Goal: Check status: Check status

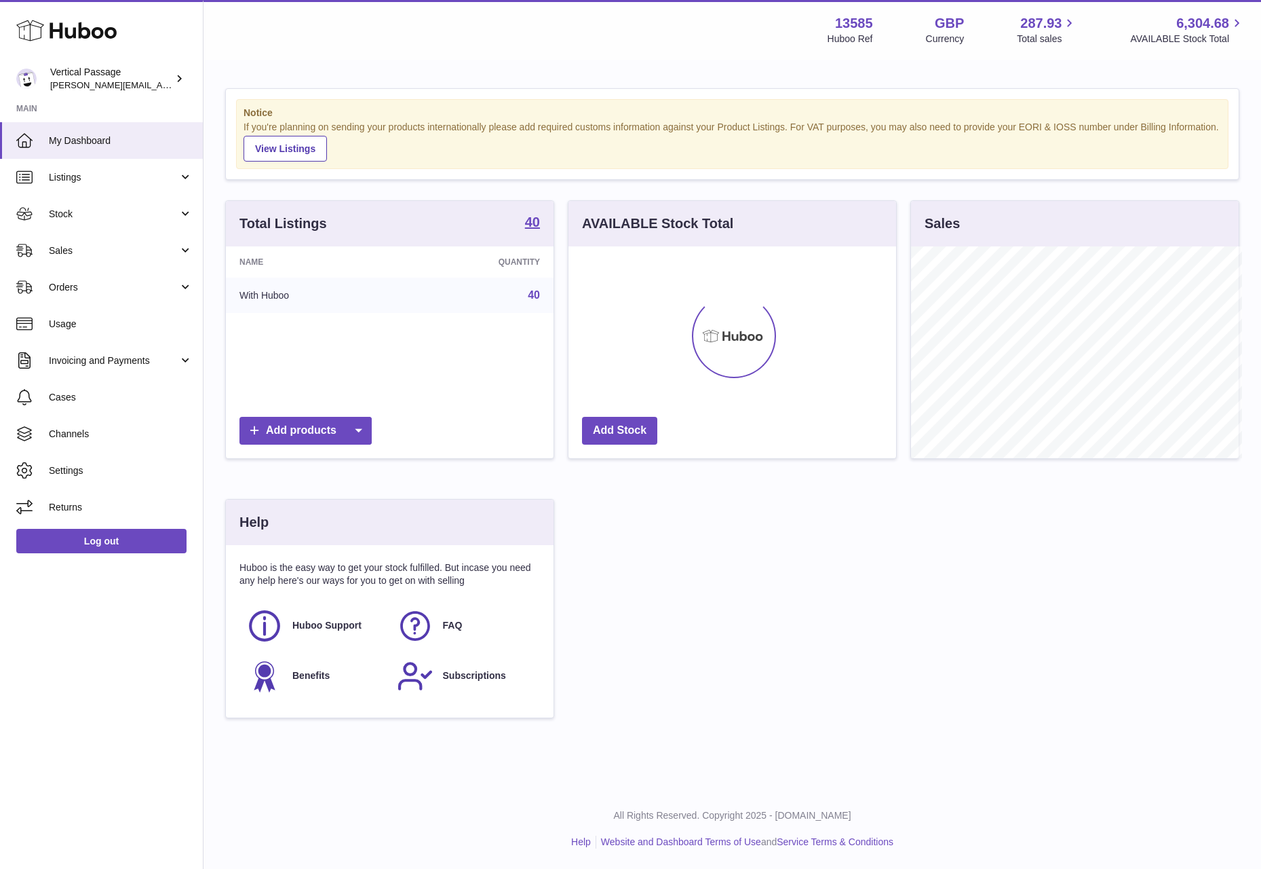
scroll to position [678304, 678188]
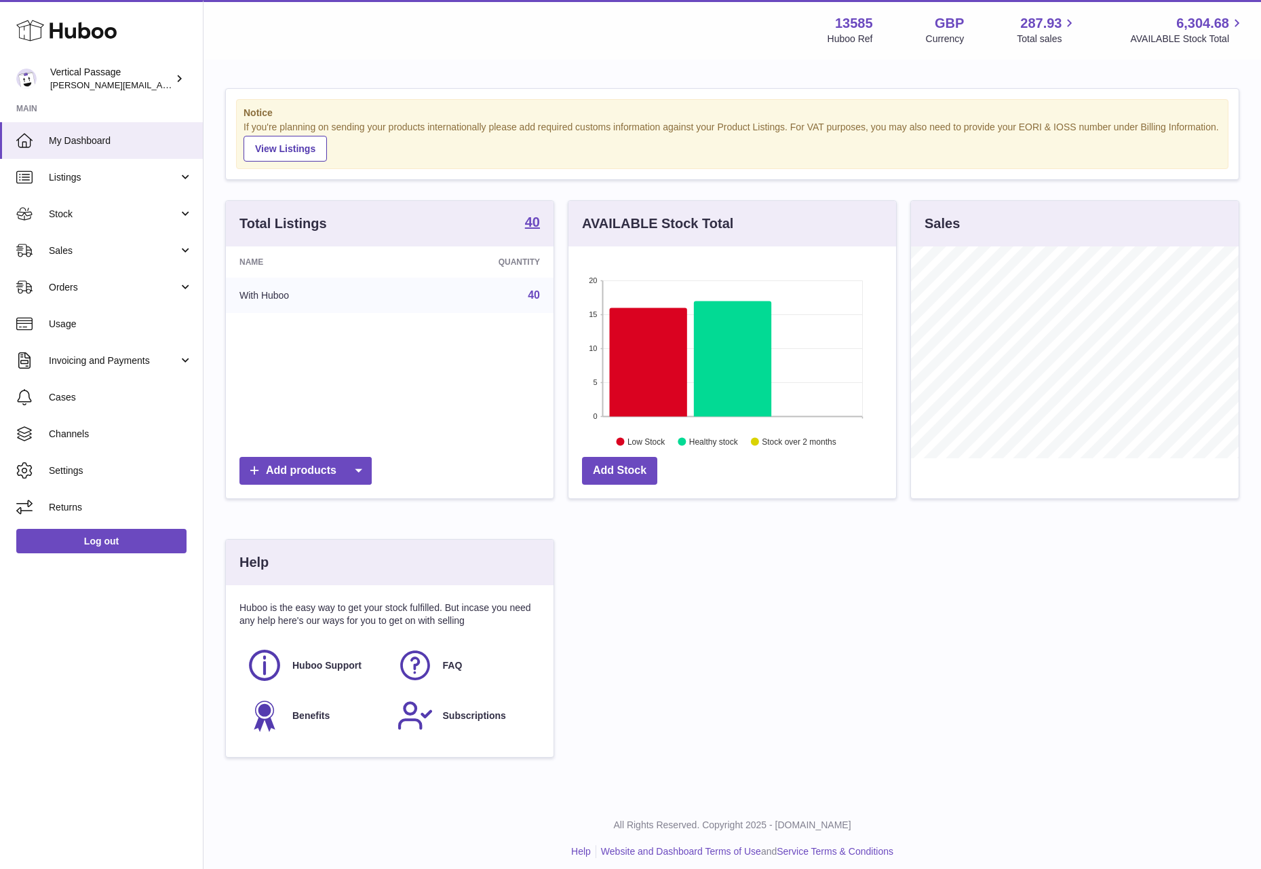
click at [133, 704] on div "Huboo Vertical Passage ryan@verticalpassage.com Main My Dashboard Listings Not …" at bounding box center [102, 434] width 204 height 869
click at [67, 250] on span "Sales" at bounding box center [114, 250] width 130 height 13
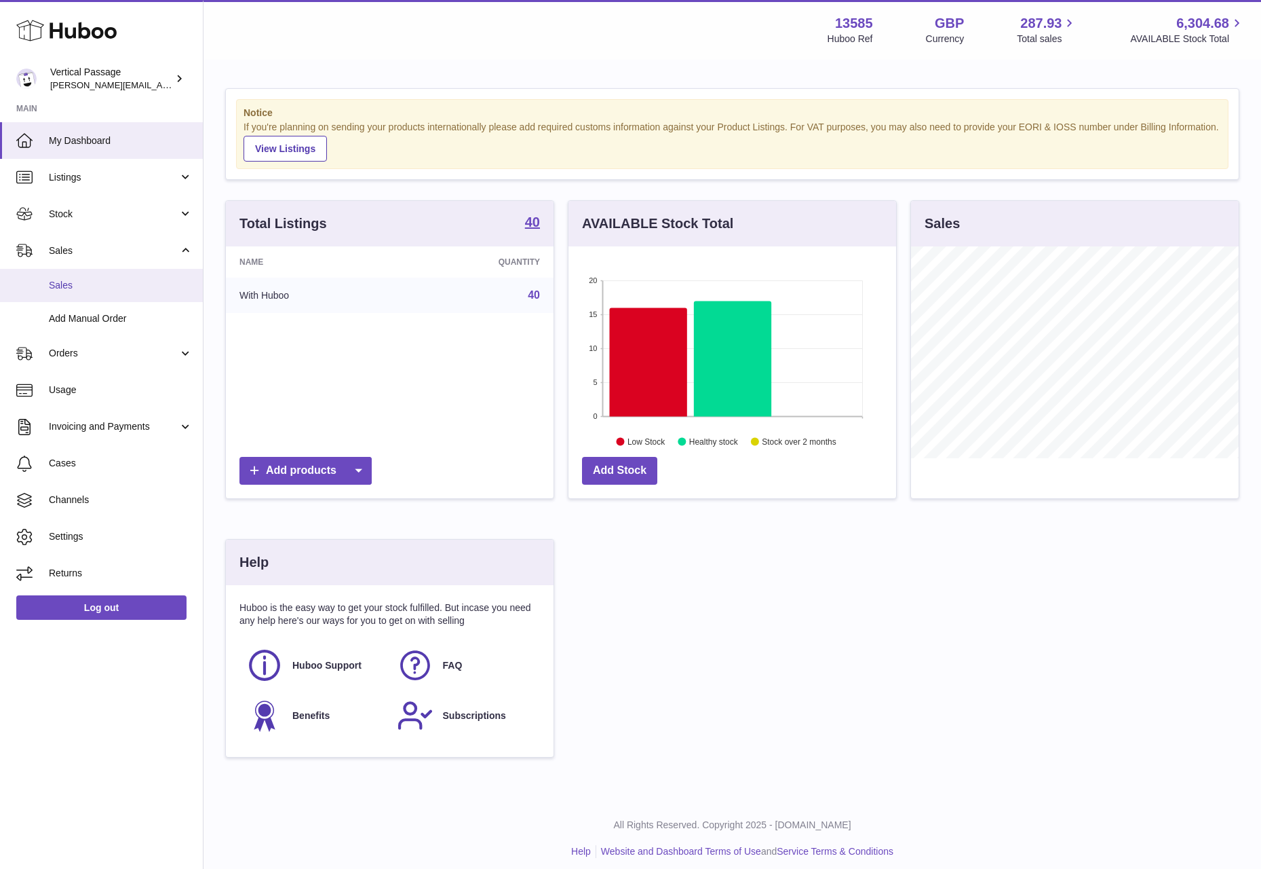
click at [73, 277] on link "Sales" at bounding box center [101, 285] width 203 height 33
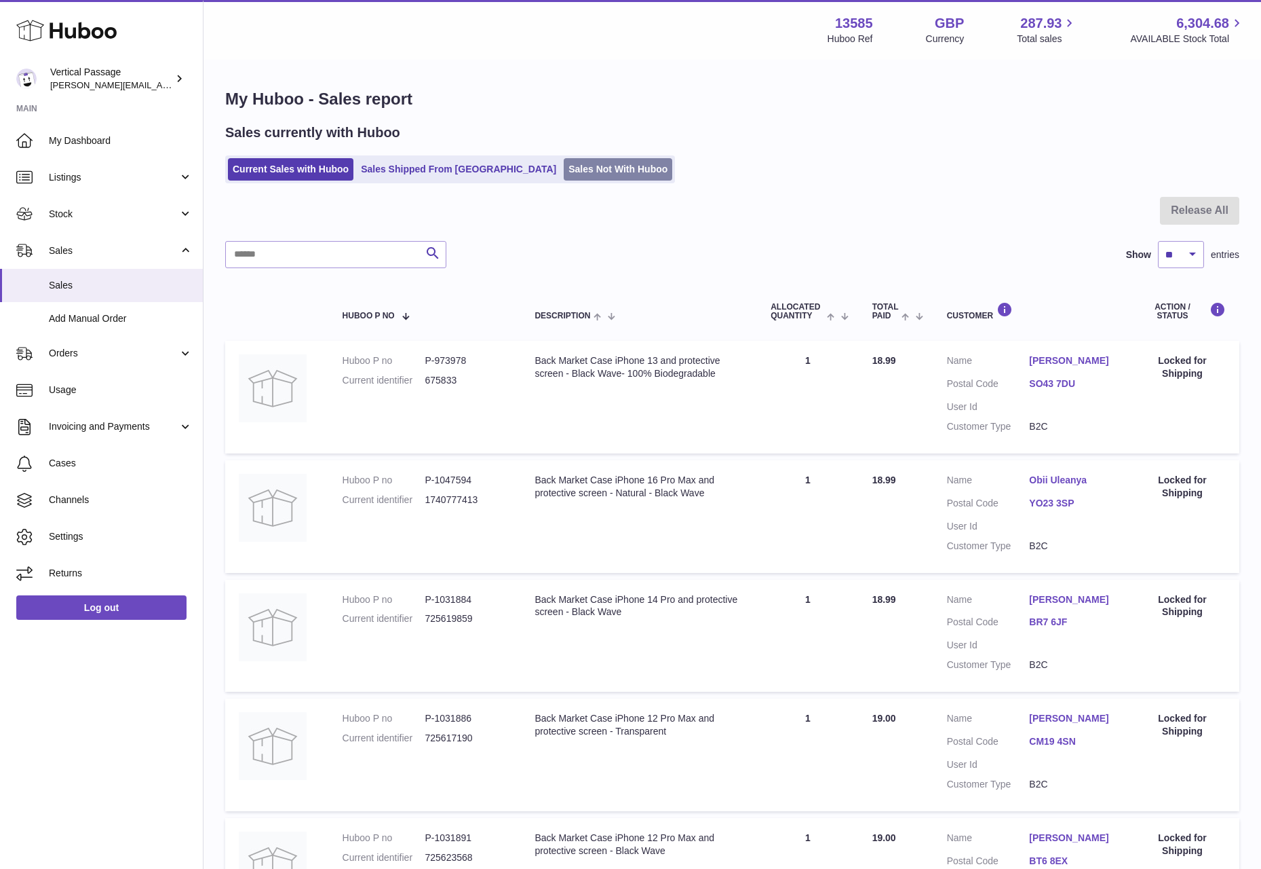
click at [566, 171] on link "Sales Not With Huboo" at bounding box center [618, 169] width 109 height 22
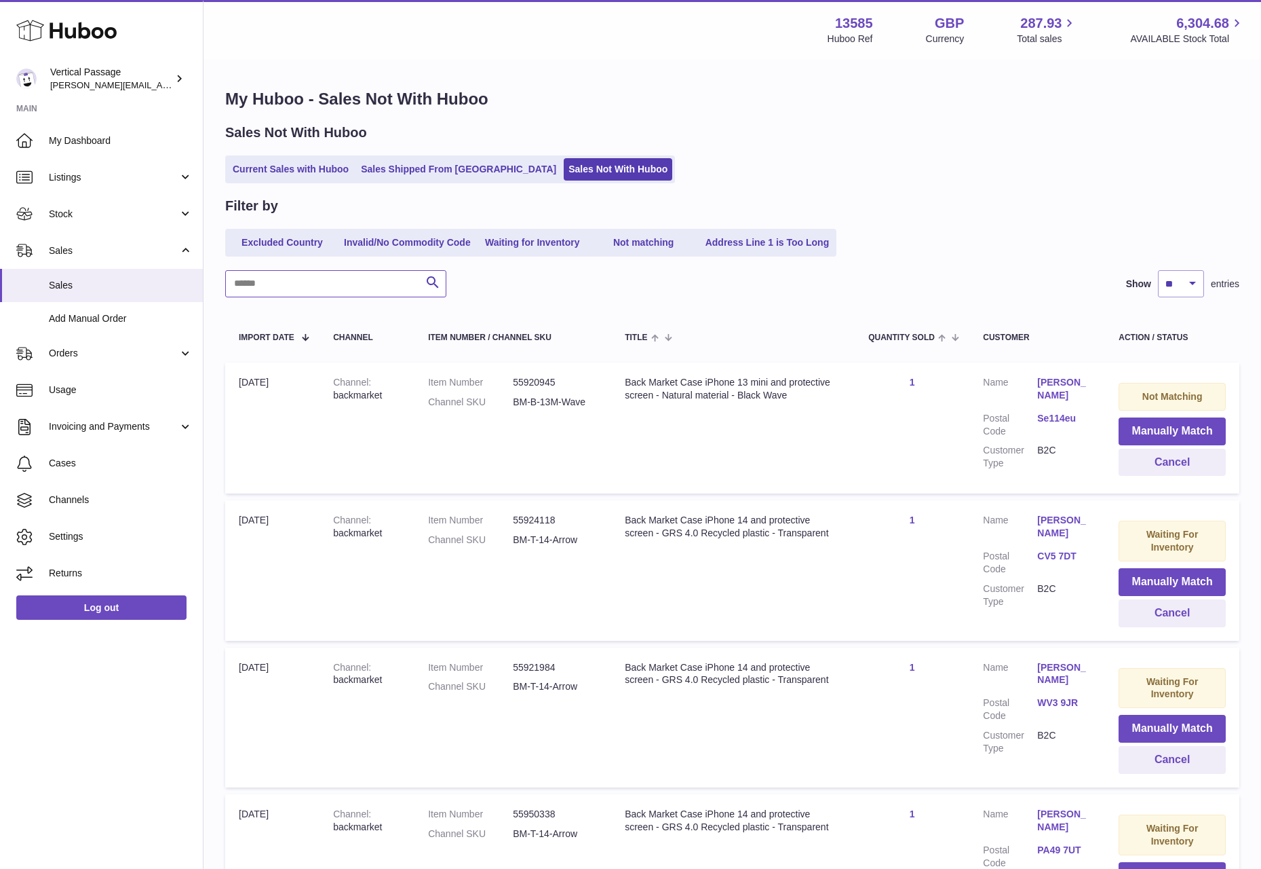
click at [262, 284] on input "text" at bounding box center [335, 283] width 221 height 27
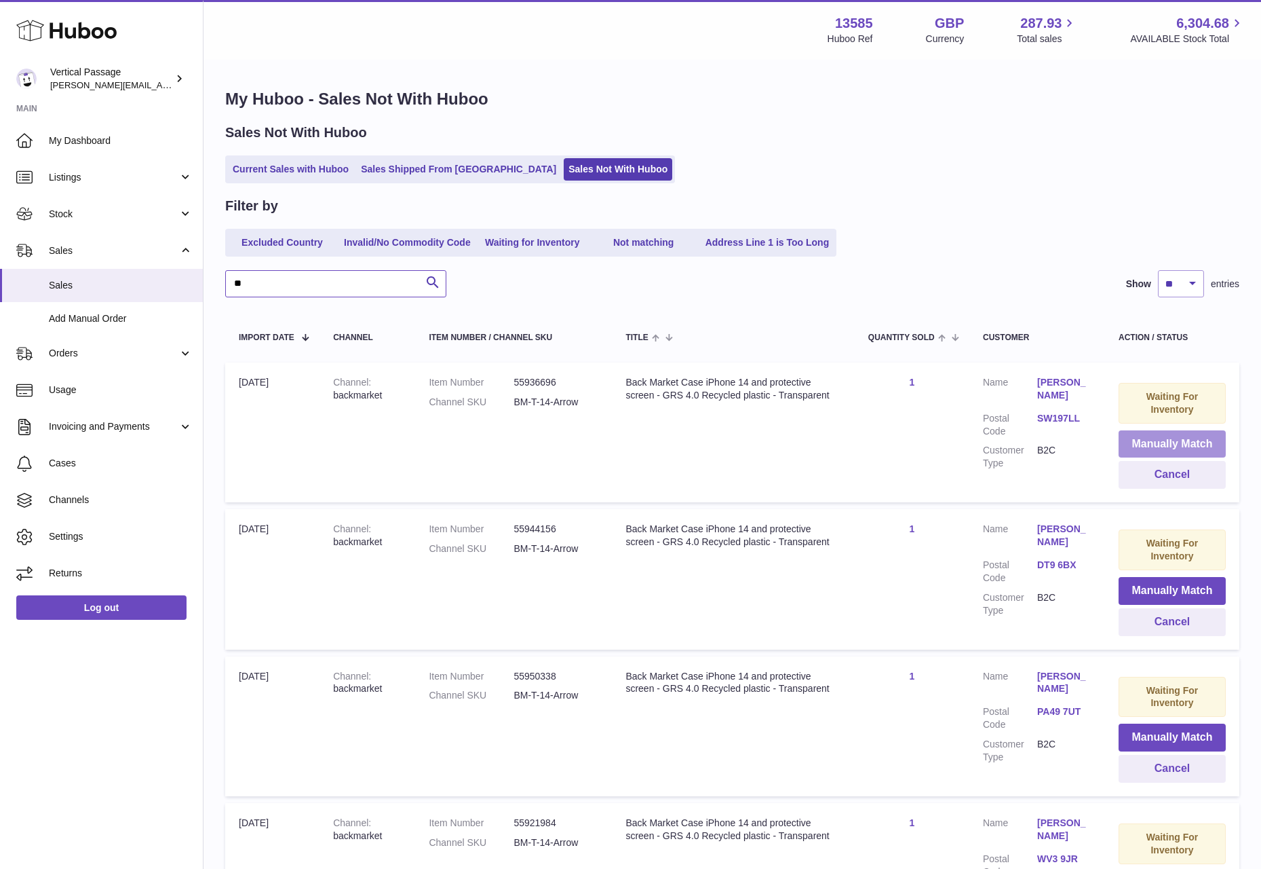
type input "**"
click at [1159, 443] on button "Manually Match" at bounding box center [1172, 444] width 107 height 28
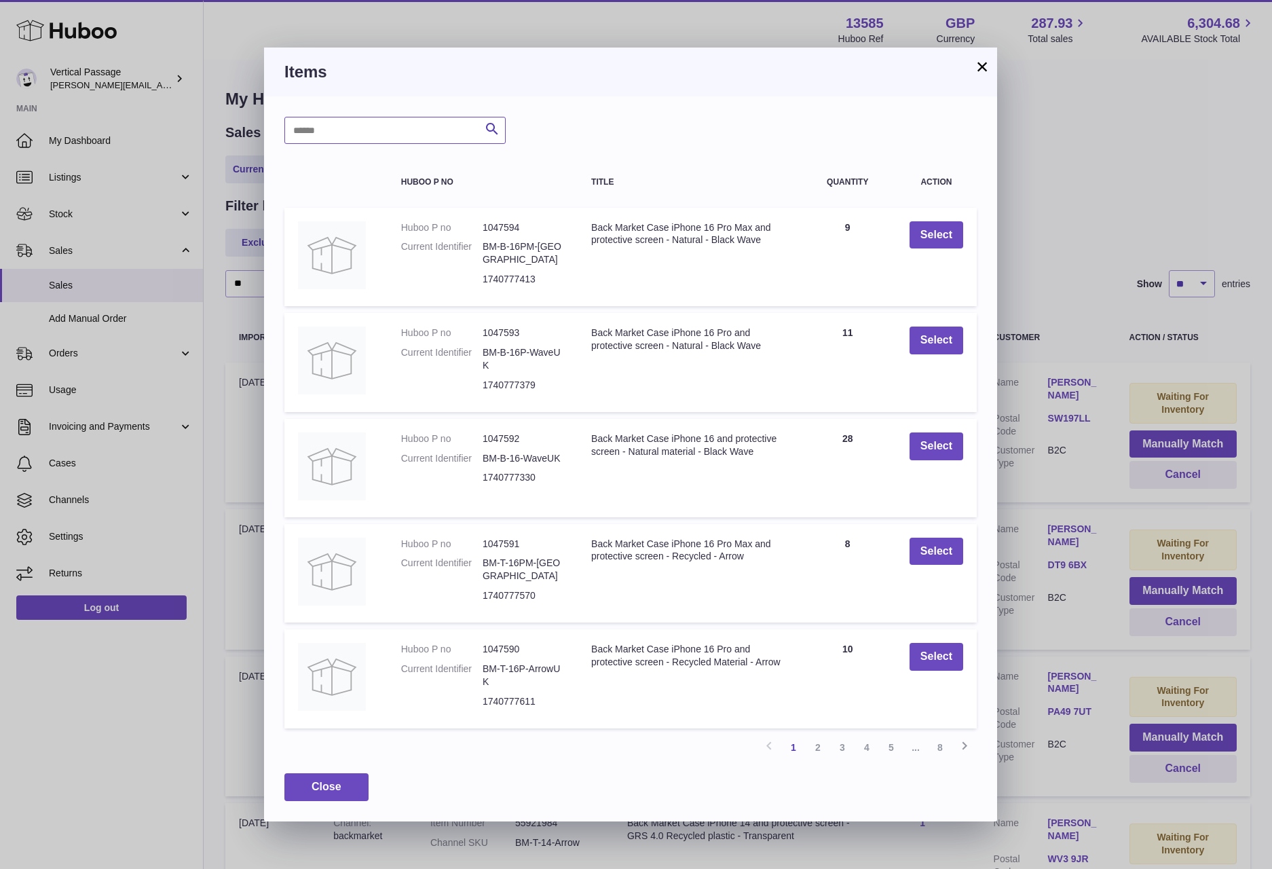
click at [402, 142] on input "text" at bounding box center [394, 130] width 221 height 27
type input "**"
click at [486, 128] on icon "submit" at bounding box center [492, 129] width 16 height 17
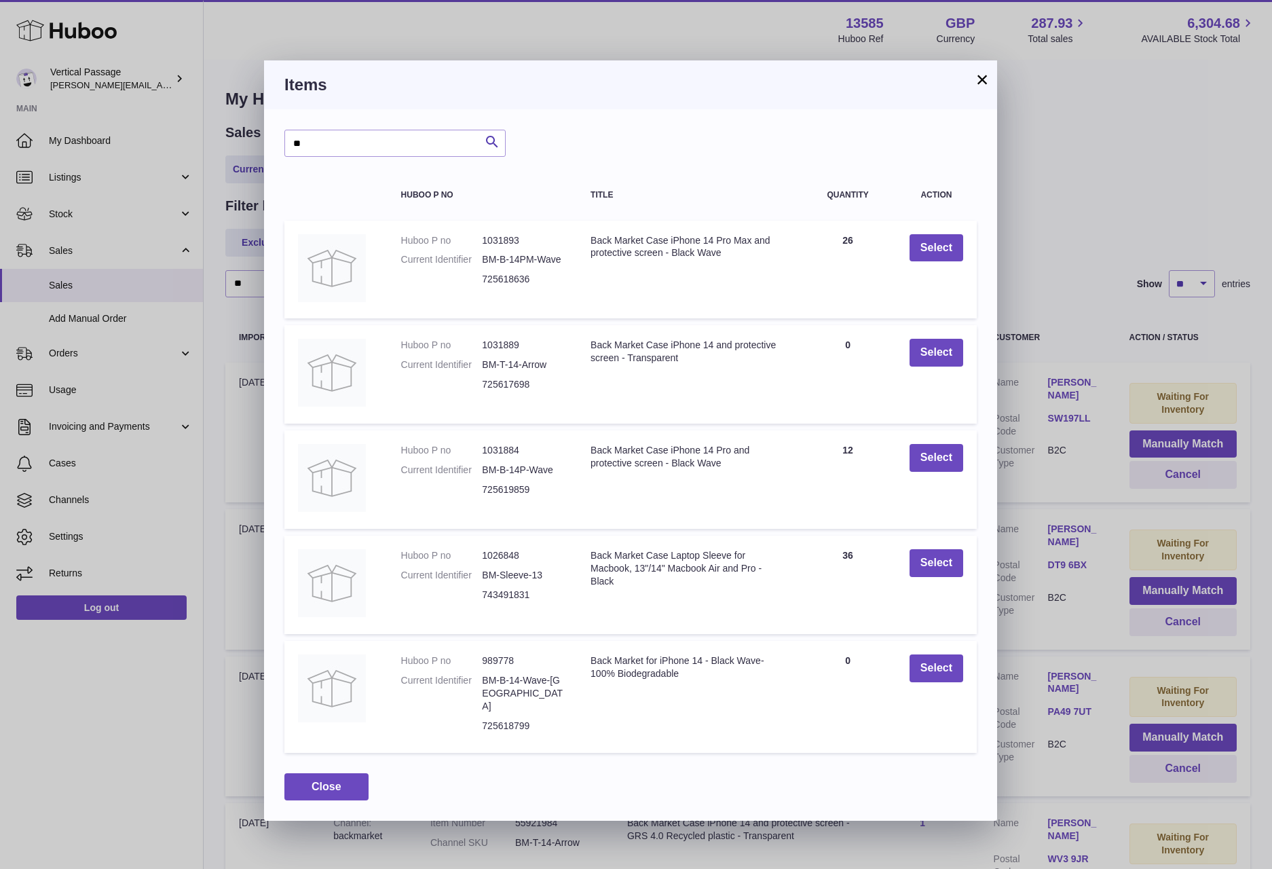
click at [984, 80] on button "×" at bounding box center [982, 79] width 16 height 16
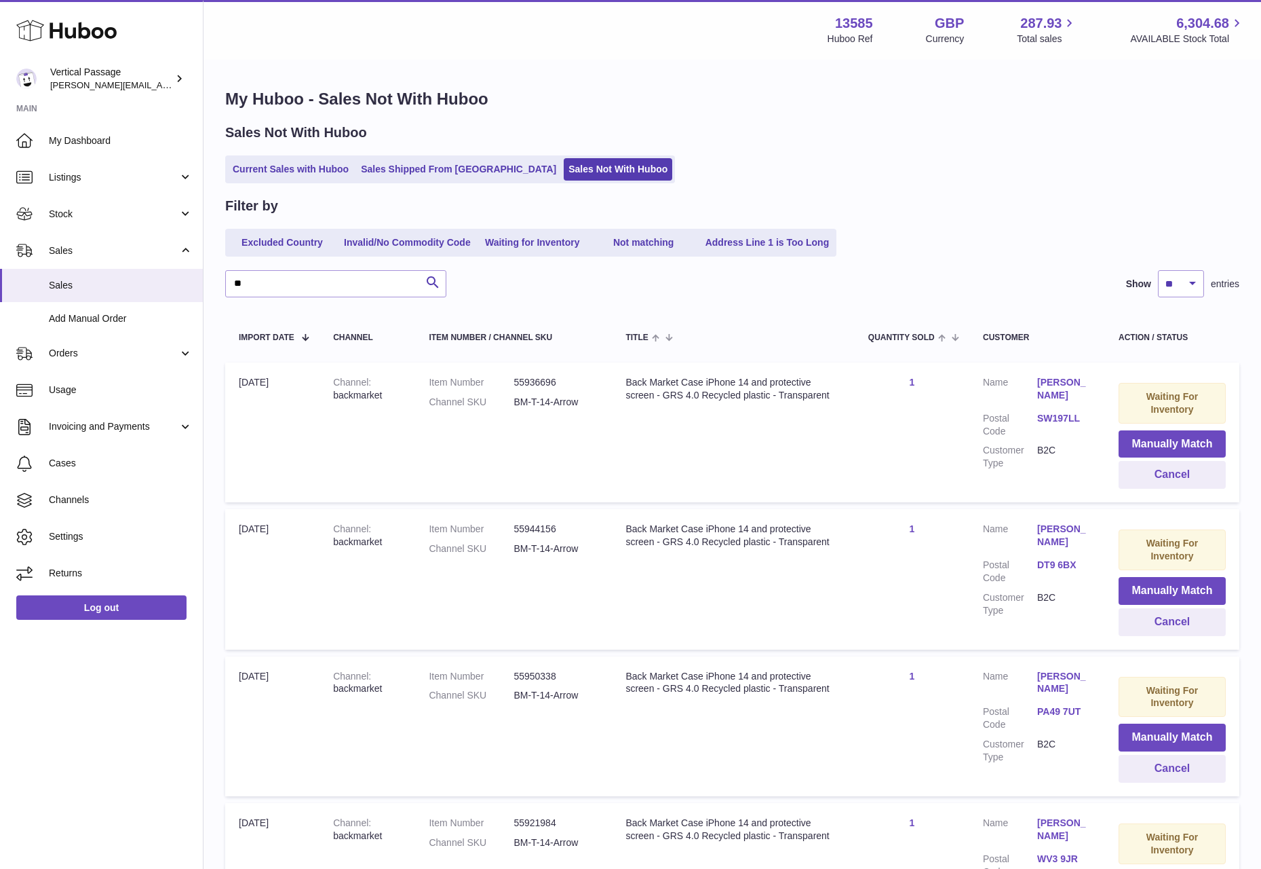
click at [204, 37] on div "Menu Huboo 13585 Huboo Ref GBP Currency 287.93 Total sales 6,304.68 AVAILABLE S…" at bounding box center [733, 30] width 1058 height 60
click at [73, 213] on span "Stock" at bounding box center [114, 214] width 130 height 13
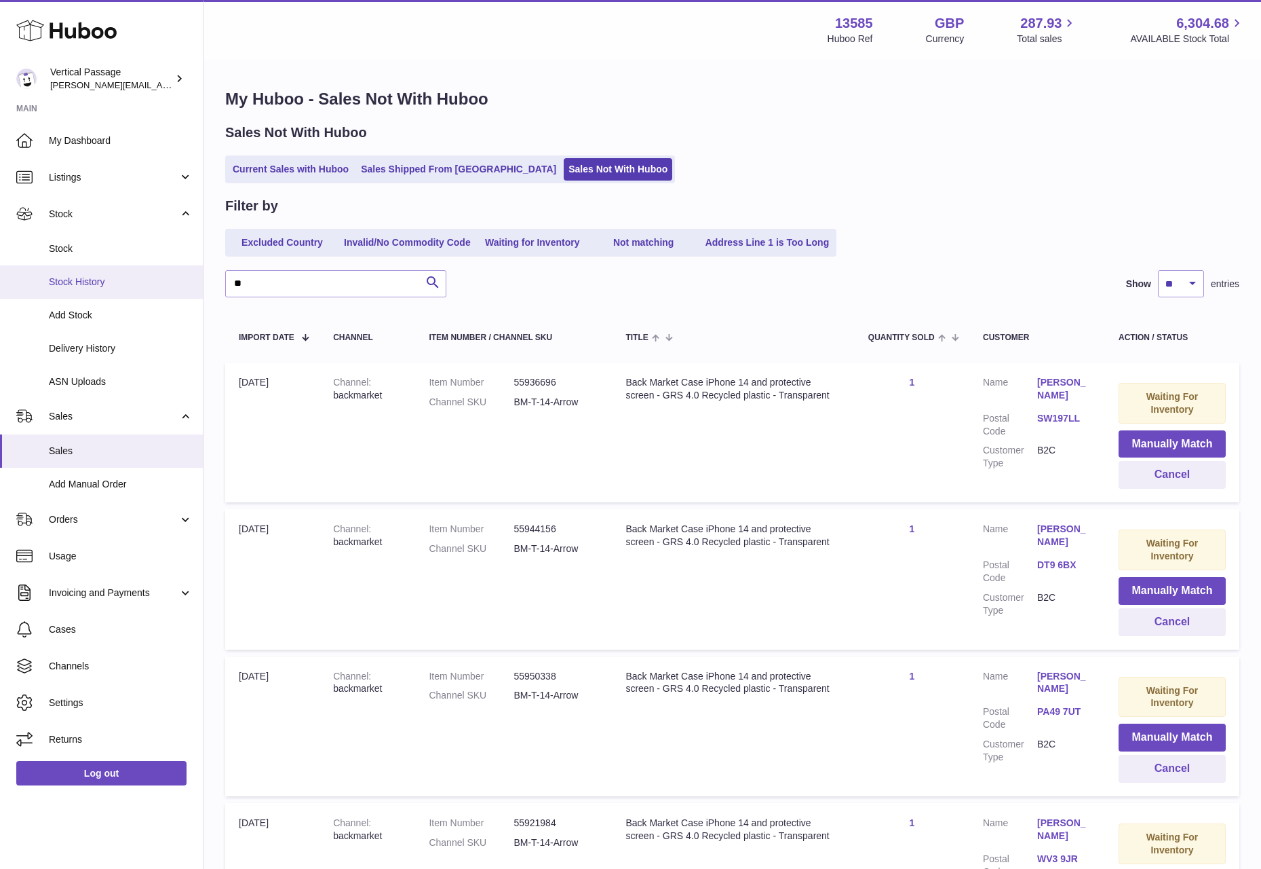
click at [67, 284] on span "Stock History" at bounding box center [121, 281] width 144 height 13
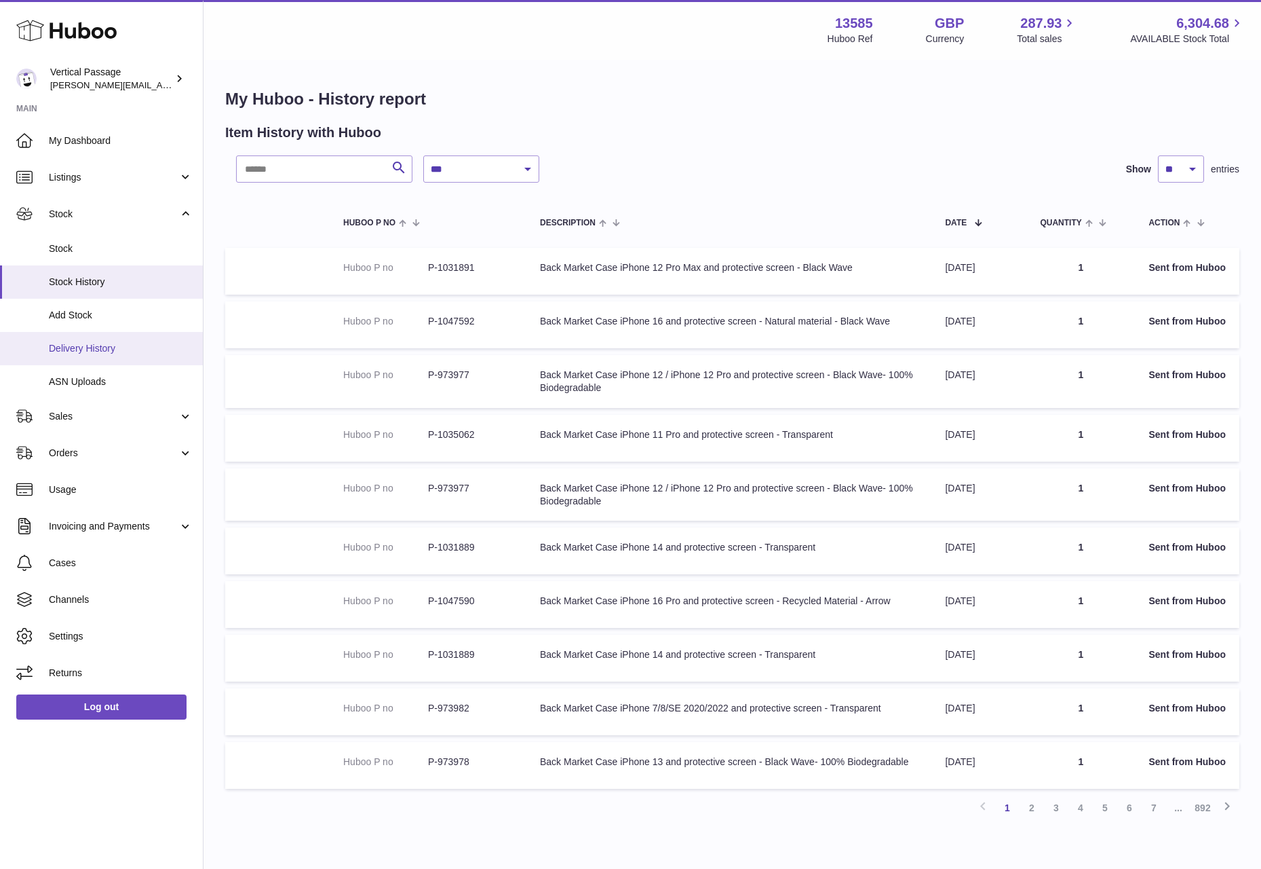
click at [85, 347] on span "Delivery History" at bounding box center [121, 348] width 144 height 13
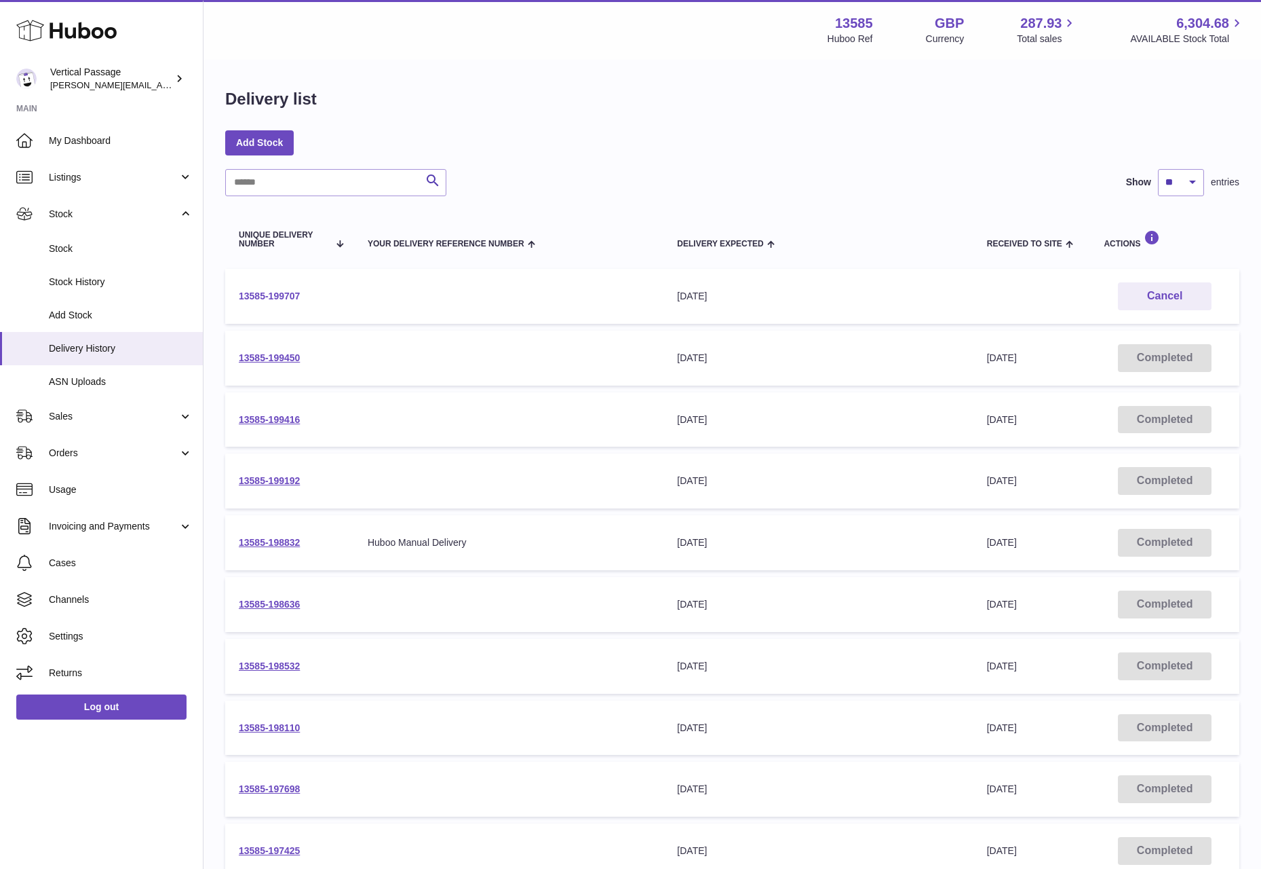
click at [260, 292] on link "13585-199707" at bounding box center [269, 295] width 61 height 11
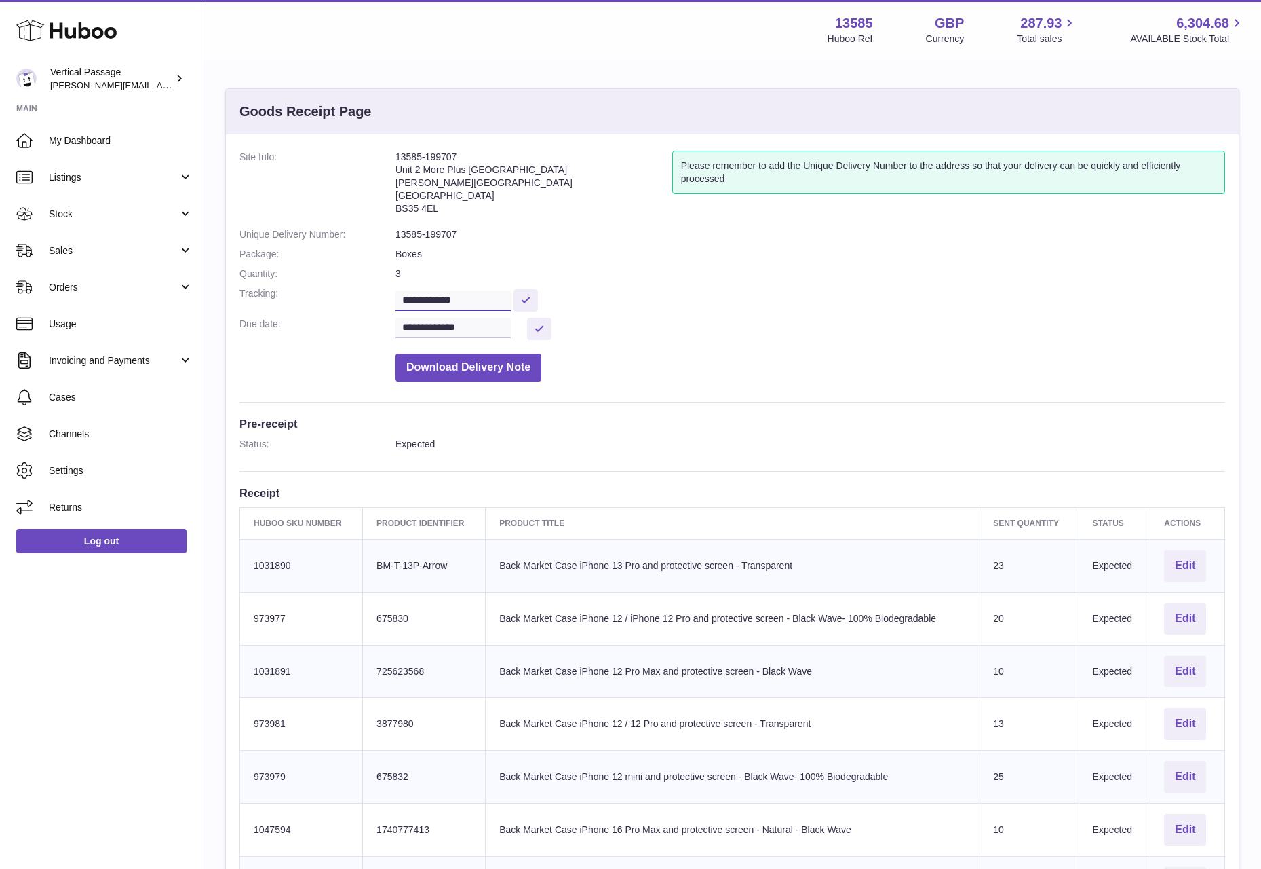
drag, startPoint x: 489, startPoint y: 297, endPoint x: 393, endPoint y: 295, distance: 96.4
click at [393, 296] on dl "**********" at bounding box center [733, 269] width 986 height 237
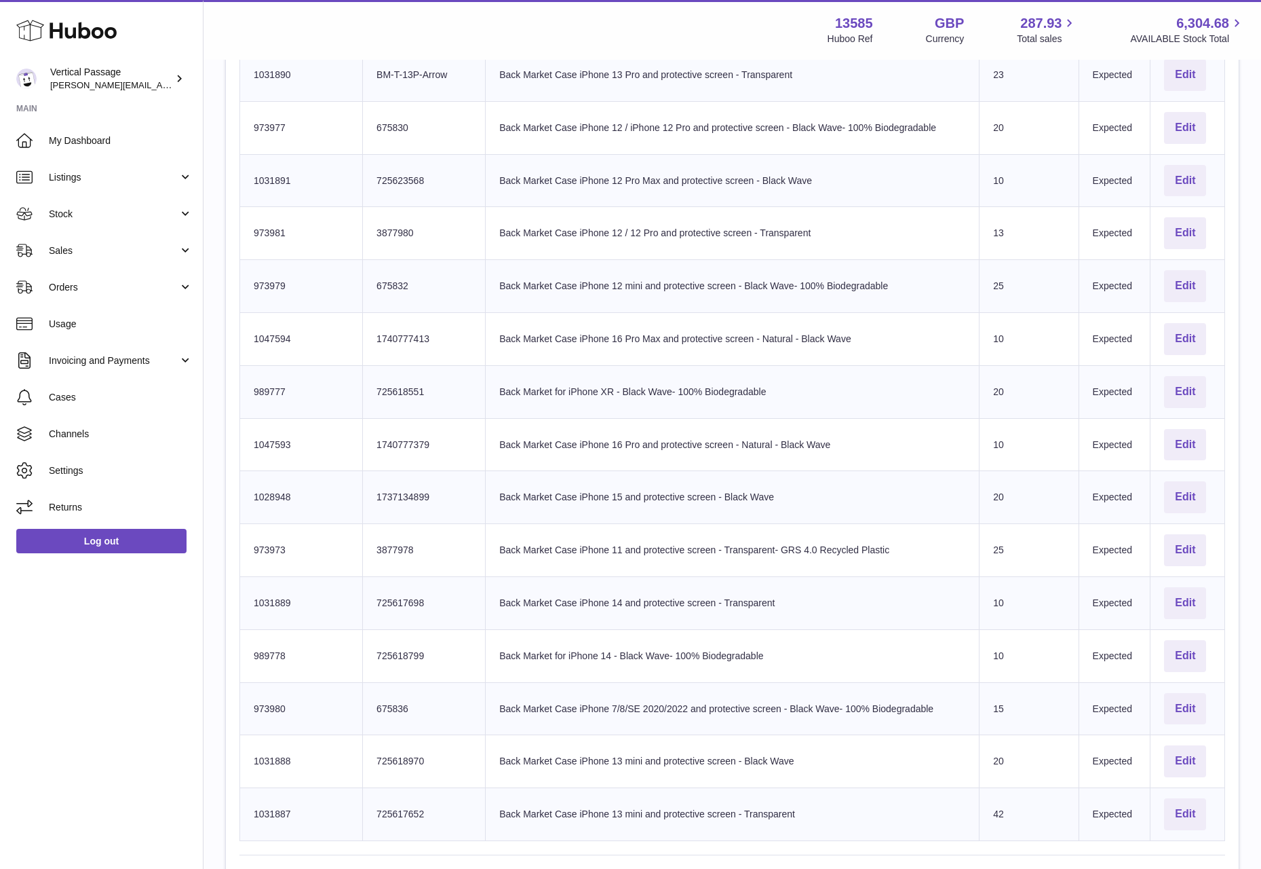
scroll to position [68, 0]
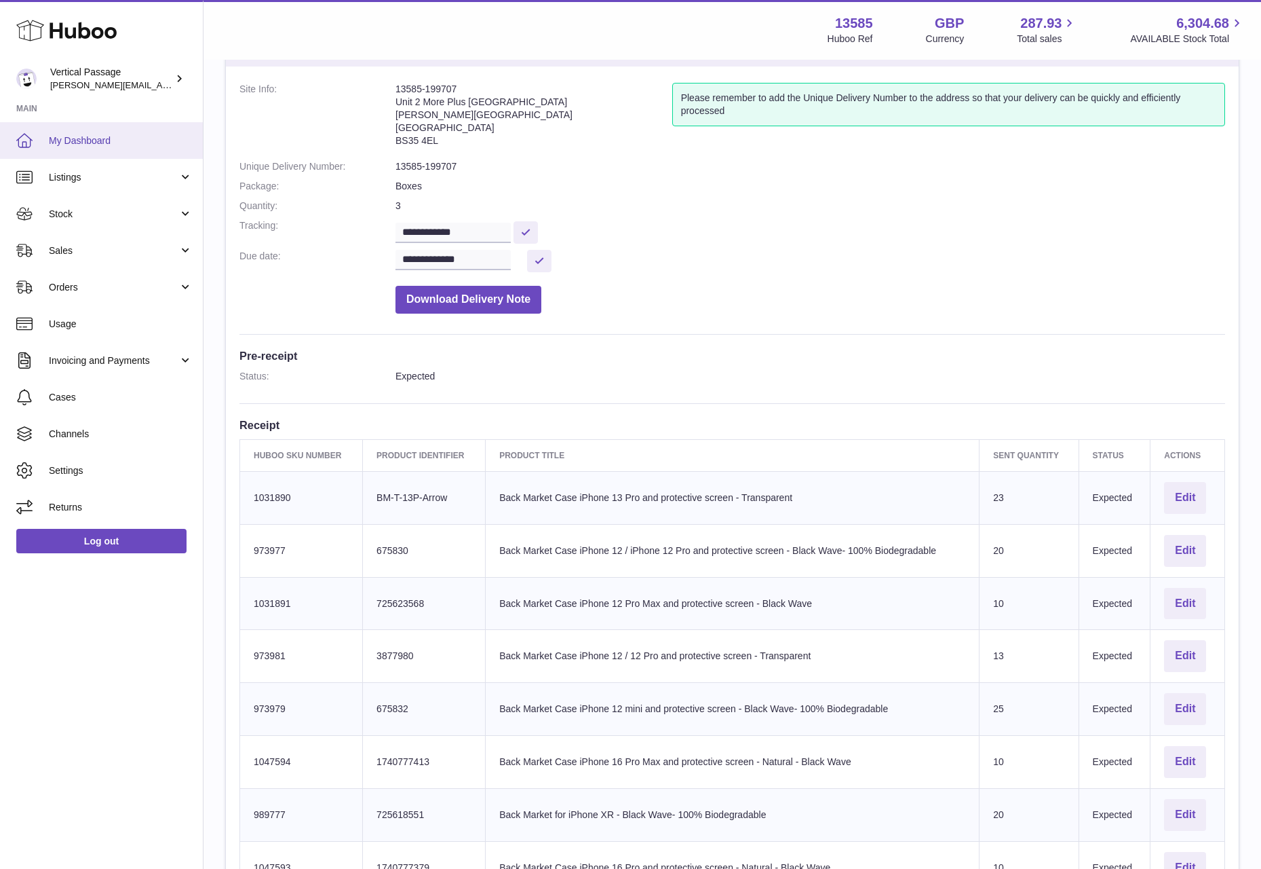
click at [57, 137] on span "My Dashboard" at bounding box center [121, 140] width 144 height 13
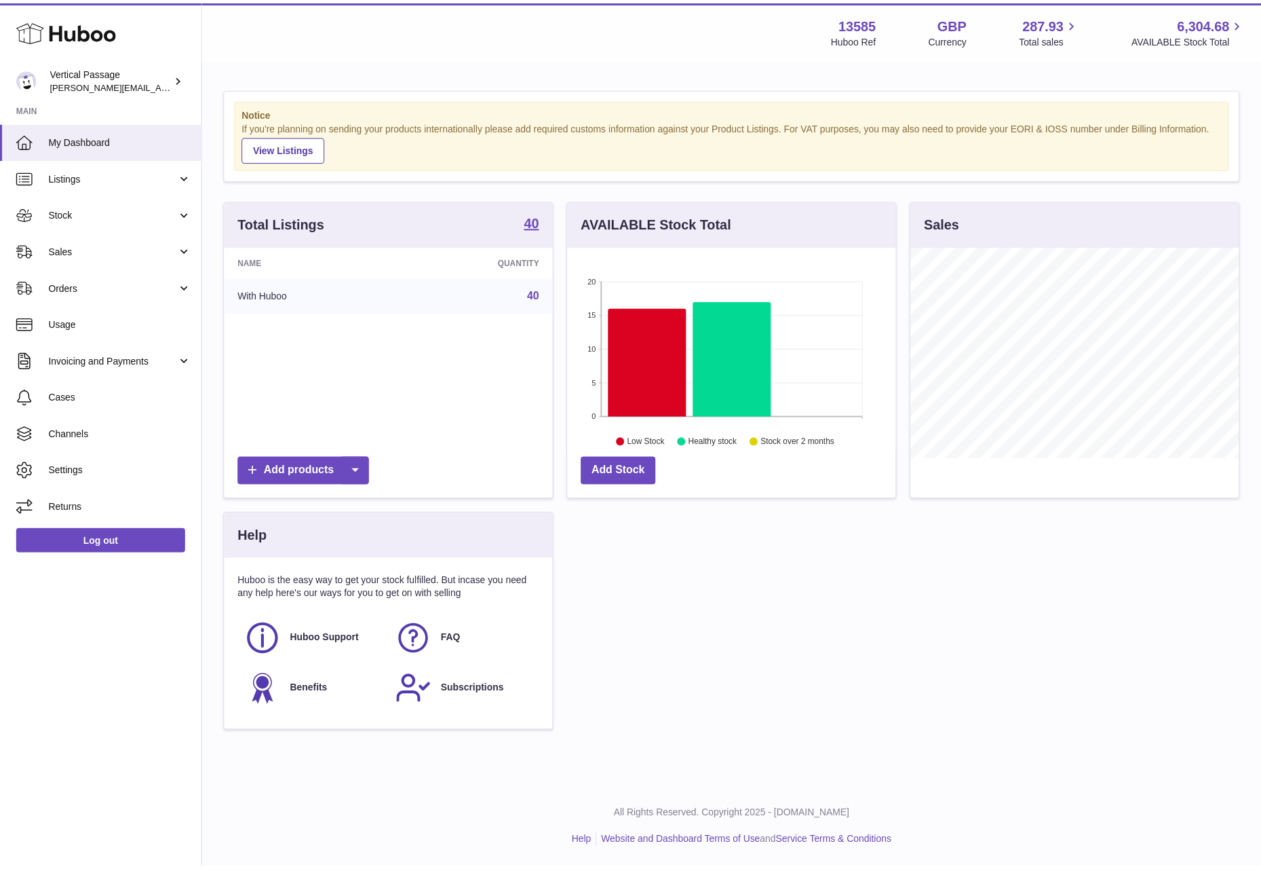
scroll to position [212, 328]
